Goal: Find specific page/section: Find specific page/section

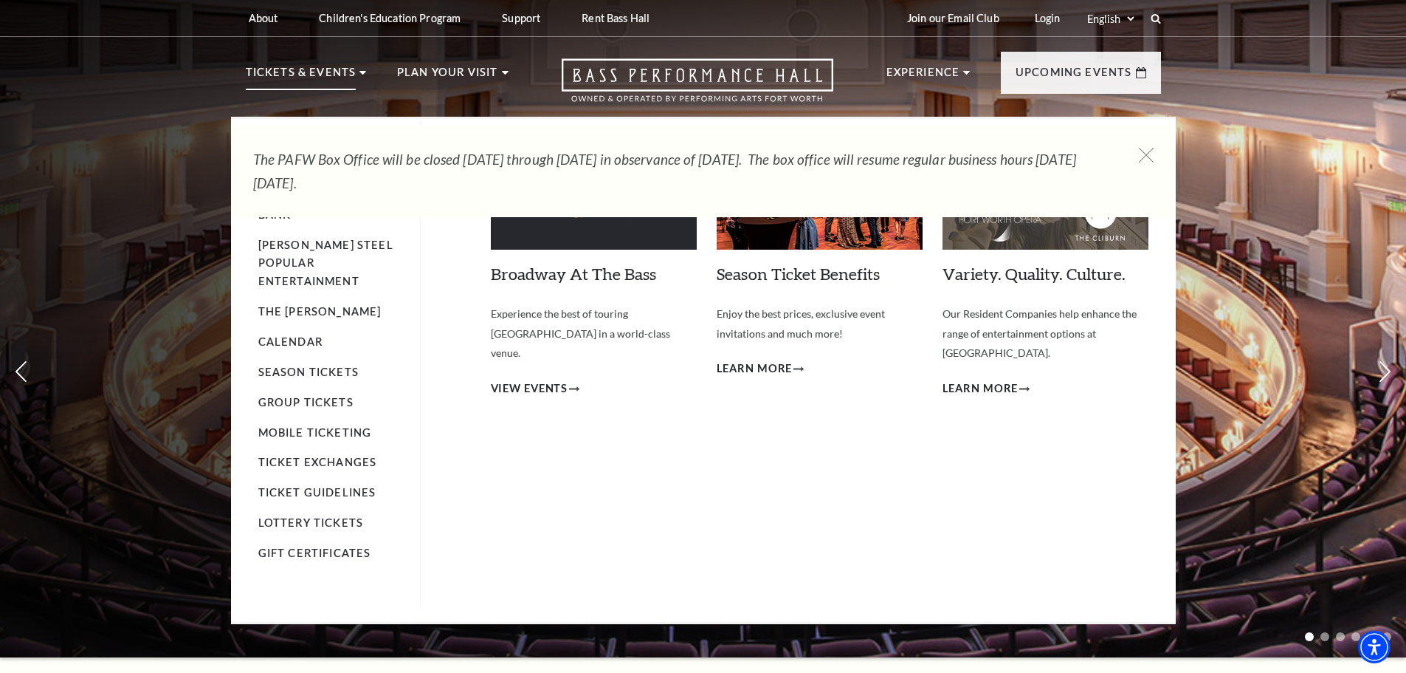
click at [319, 82] on p "Tickets & Events" at bounding box center [301, 76] width 111 height 27
click at [292, 335] on link "Calendar" at bounding box center [290, 341] width 64 height 13
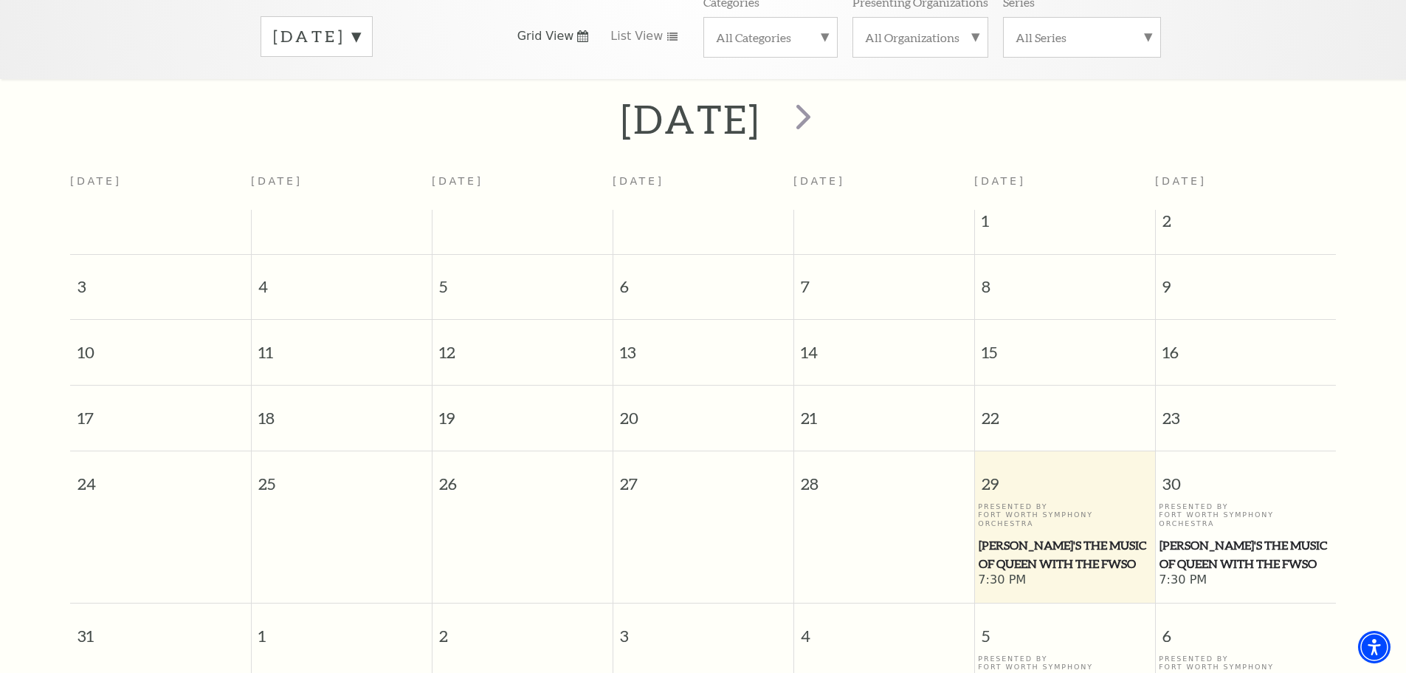
scroll to position [57, 0]
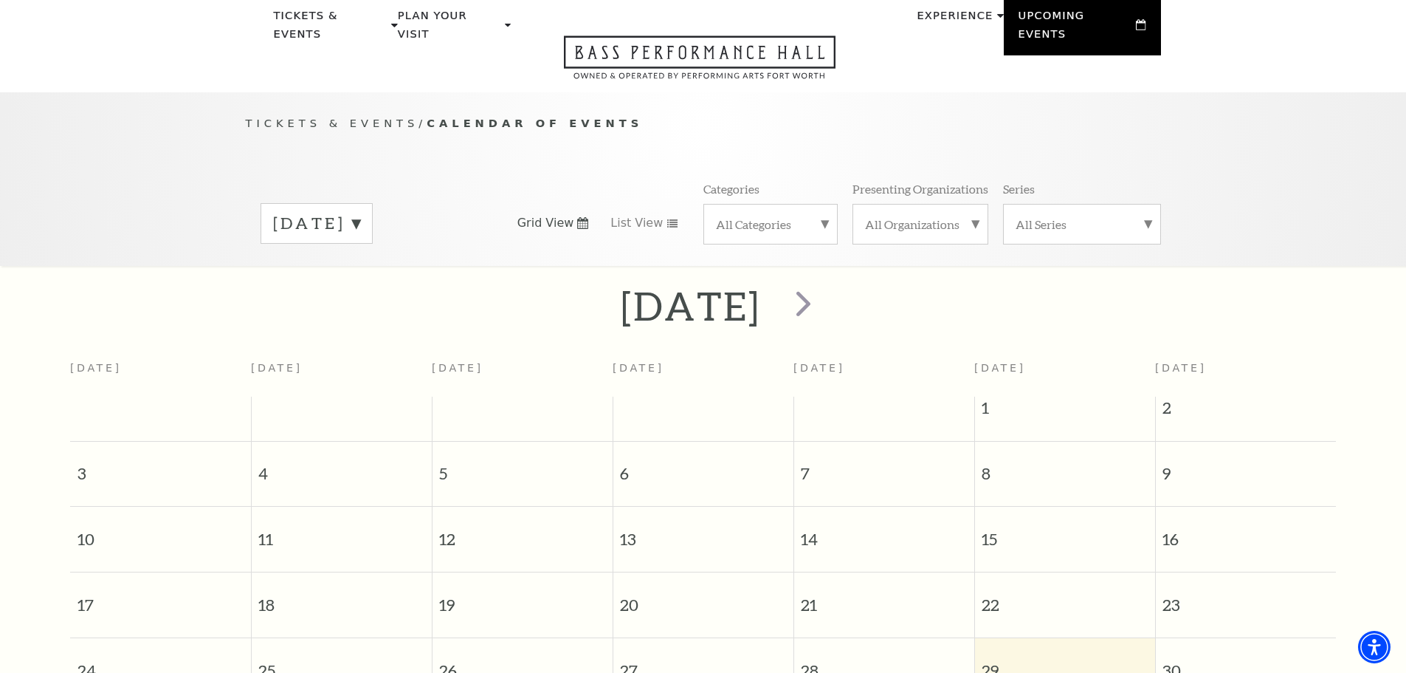
click at [775, 216] on label "All Categories" at bounding box center [770, 224] width 109 height 16
click at [744, 284] on label "Concert" at bounding box center [770, 296] width 109 height 24
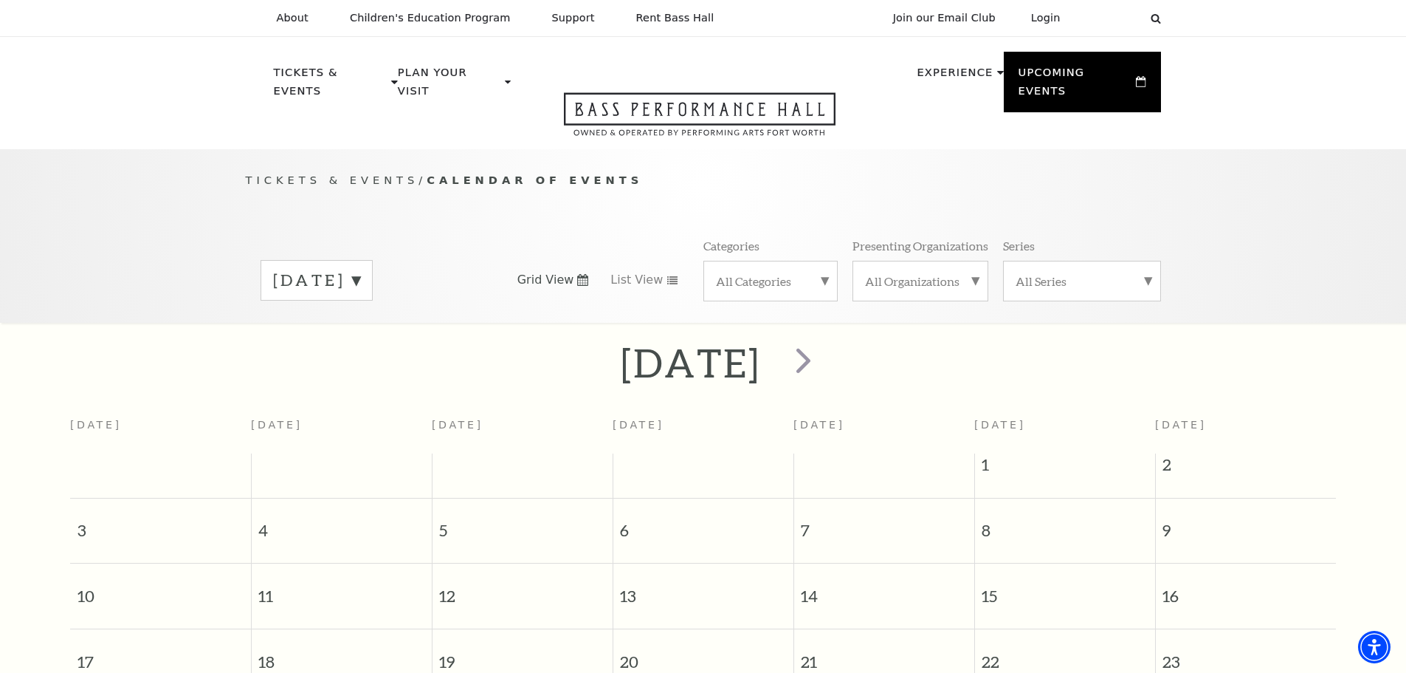
click at [184, 32] on div "About Performing Arts Fort Worth Bass Performance Hall Maddox Muse Center Resid…" at bounding box center [703, 18] width 1406 height 37
